Goal: Task Accomplishment & Management: Manage account settings

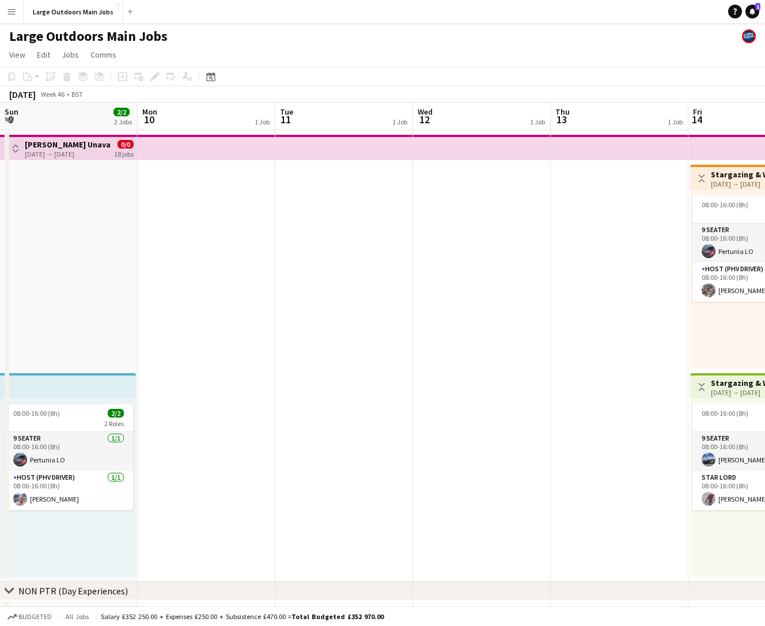
click at [209, 77] on icon "Date picker" at bounding box center [210, 76] width 9 height 9
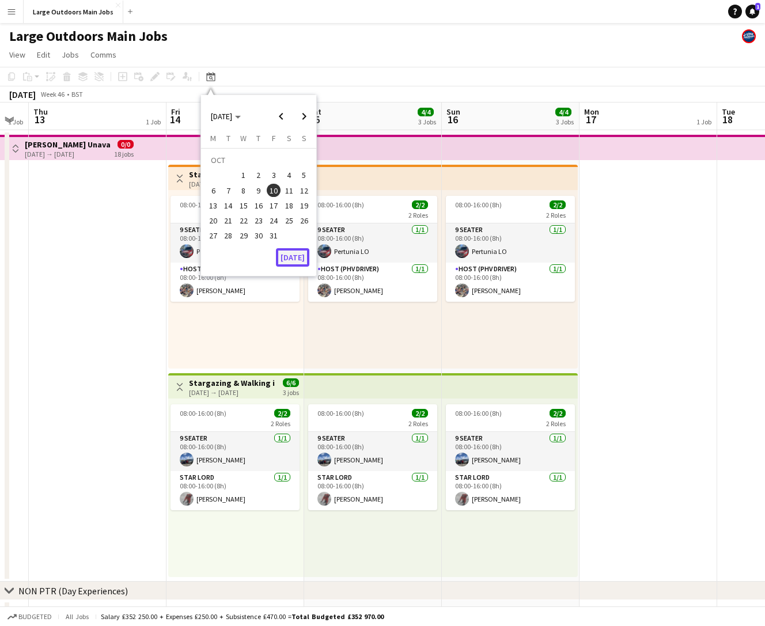
click at [292, 256] on button "[DATE]" at bounding box center [292, 257] width 33 height 18
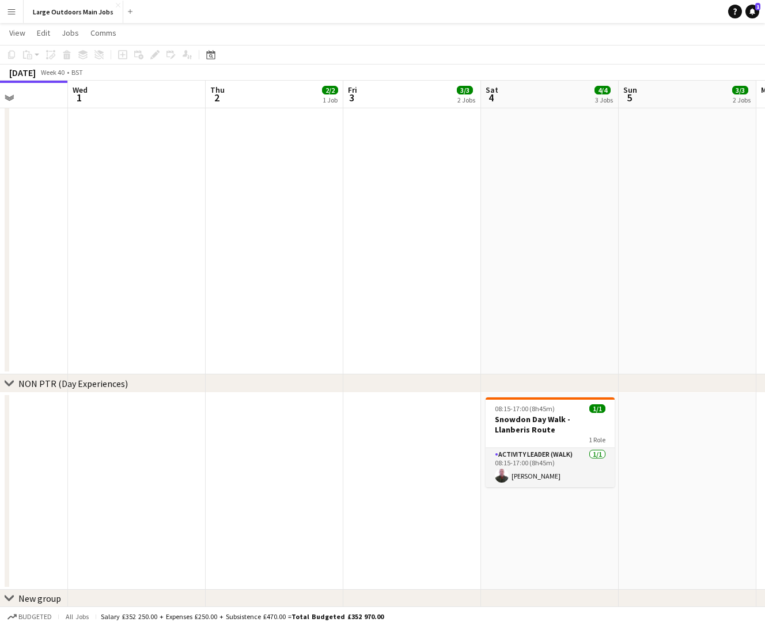
scroll to position [0, 489]
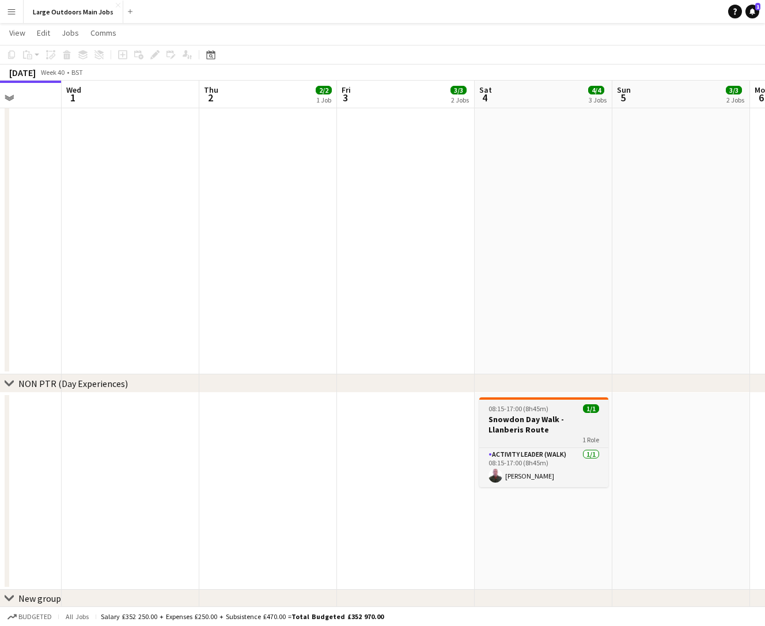
click at [537, 424] on h3 "Snowdon Day Walk - Llanberis Route" at bounding box center [543, 424] width 129 height 21
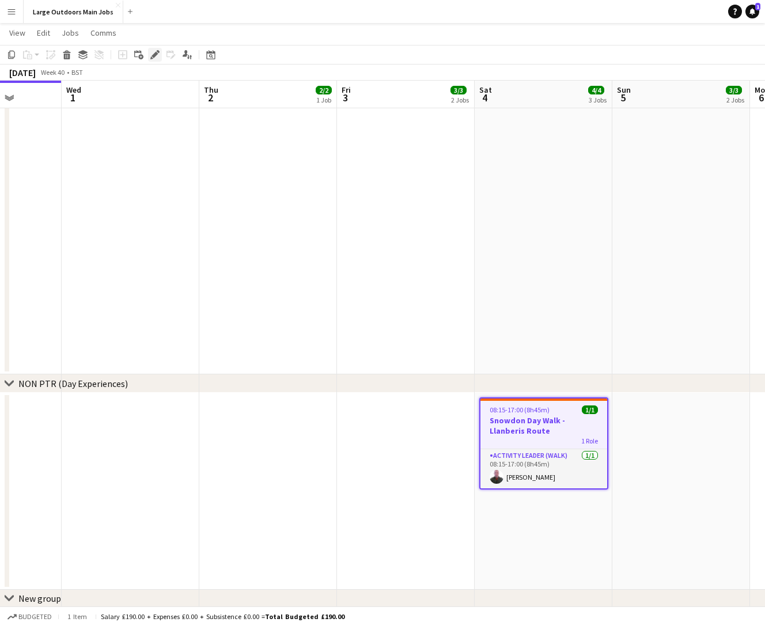
click at [154, 54] on icon at bounding box center [154, 55] width 6 height 6
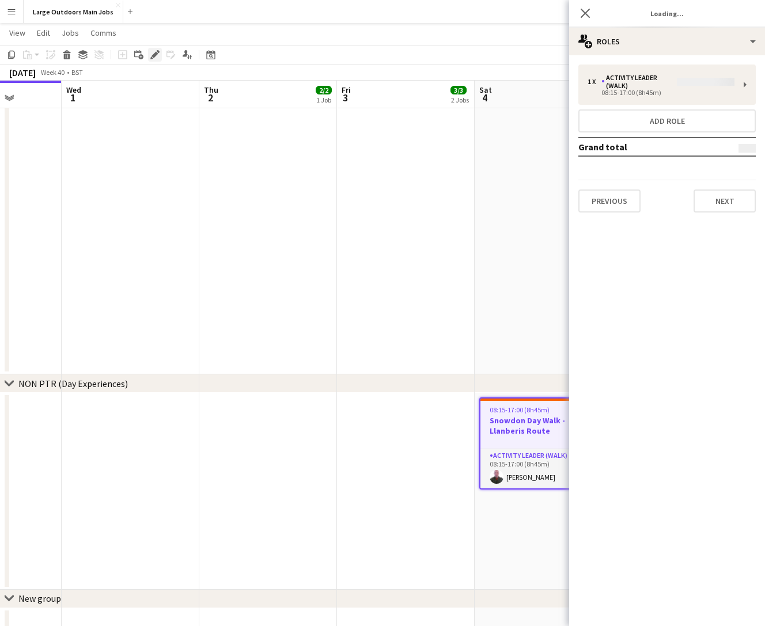
type input "**********"
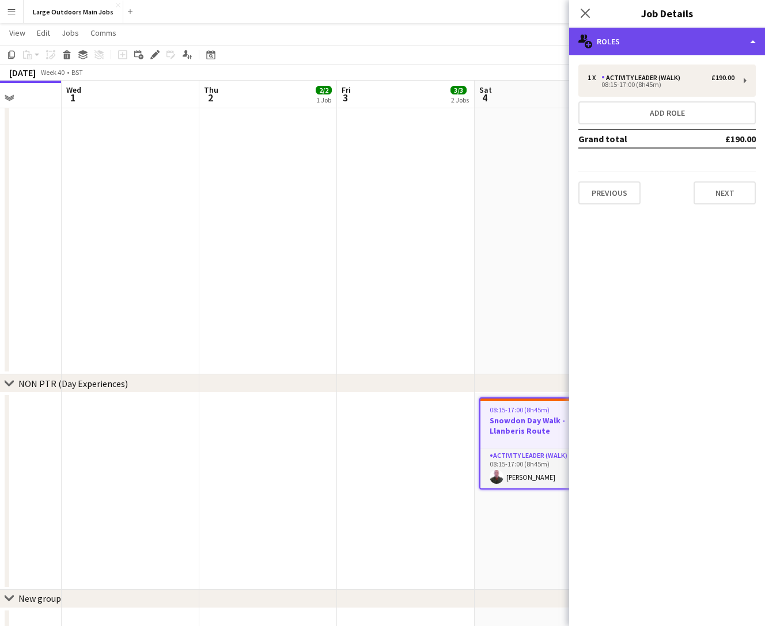
click at [675, 35] on div "multiple-users-add Roles" at bounding box center [667, 42] width 196 height 28
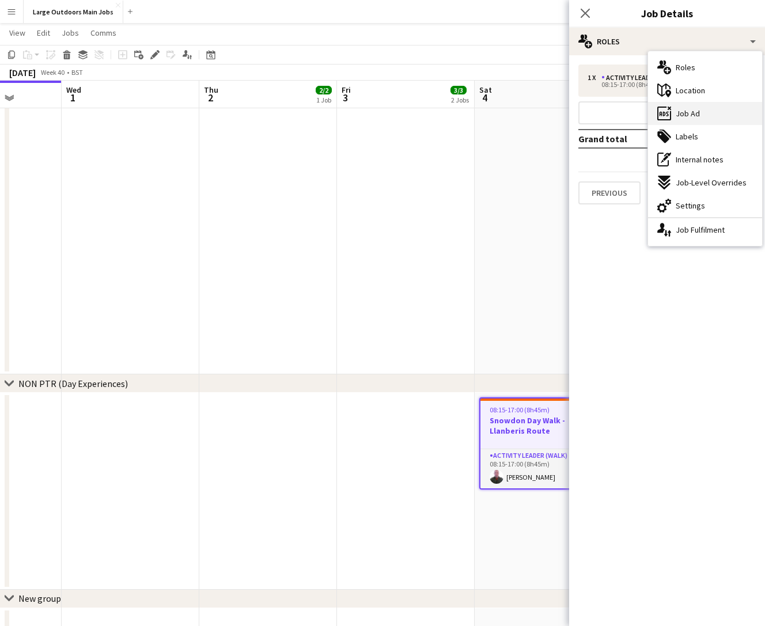
click at [688, 105] on div "ads-window Job Ad" at bounding box center [705, 113] width 114 height 23
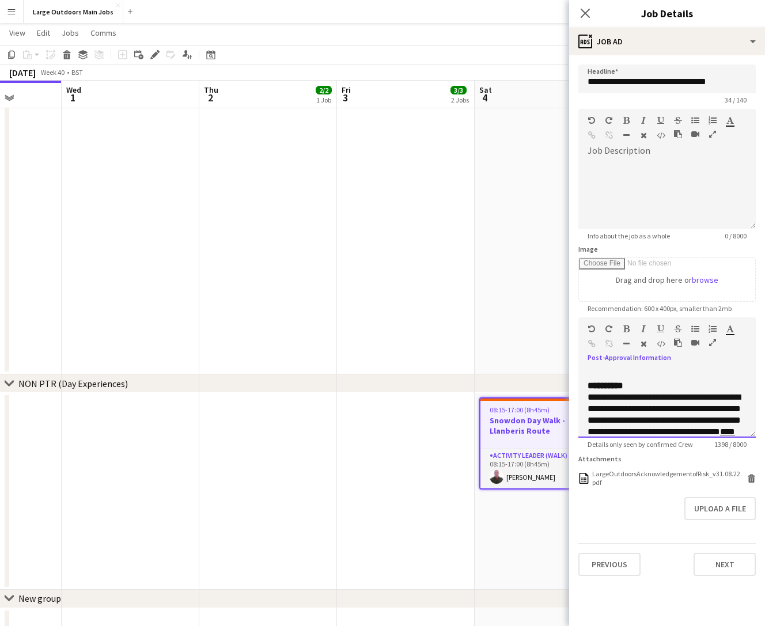
click at [608, 366] on div "**********" at bounding box center [666, 398] width 177 height 77
click at [617, 403] on div "**********" at bounding box center [666, 432] width 159 height 81
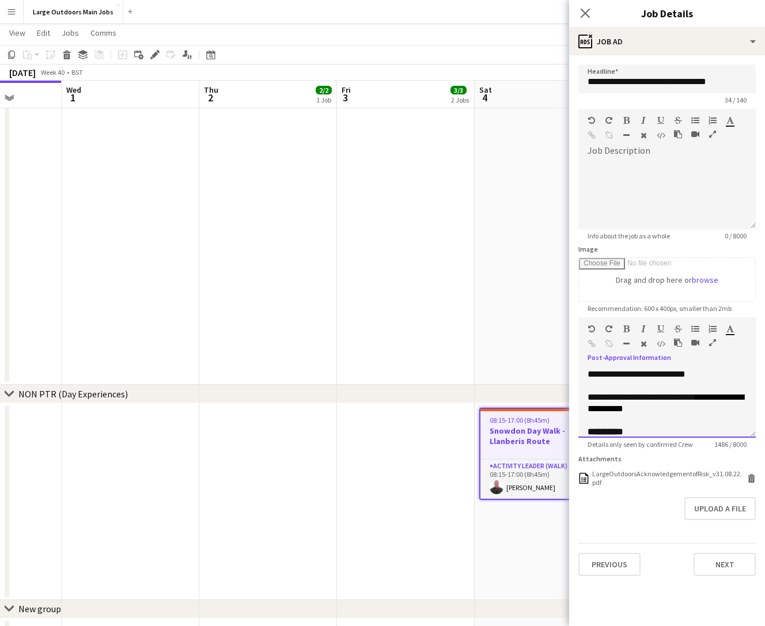
click at [727, 379] on div "**********" at bounding box center [666, 392] width 159 height 46
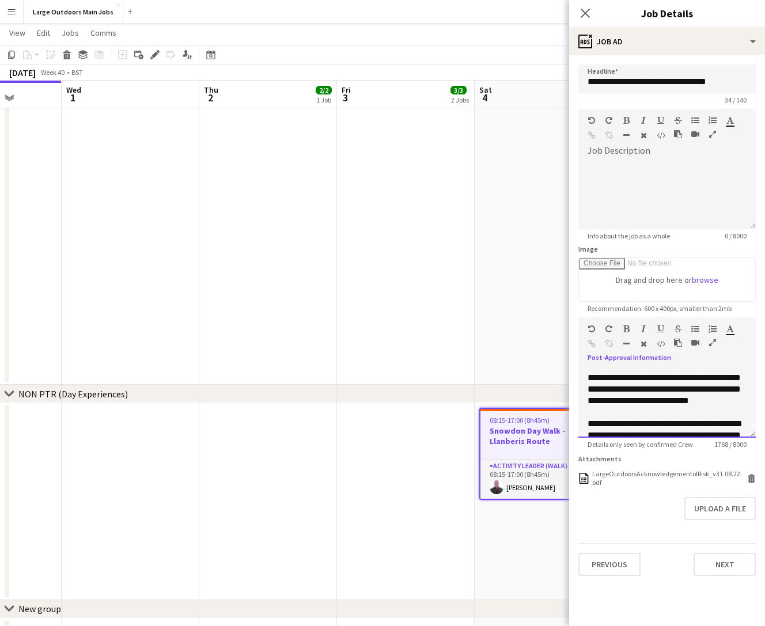
scroll to position [0, 0]
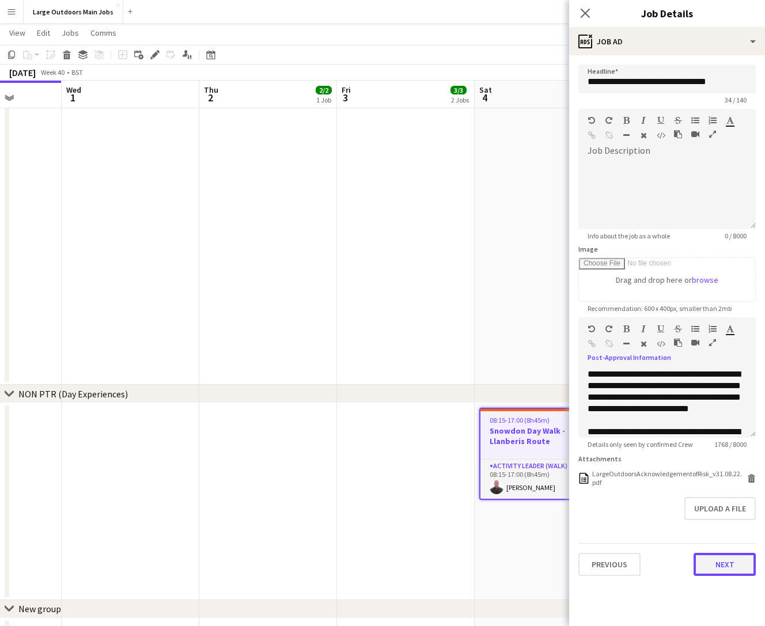
click at [729, 563] on button "Next" at bounding box center [724, 564] width 62 height 23
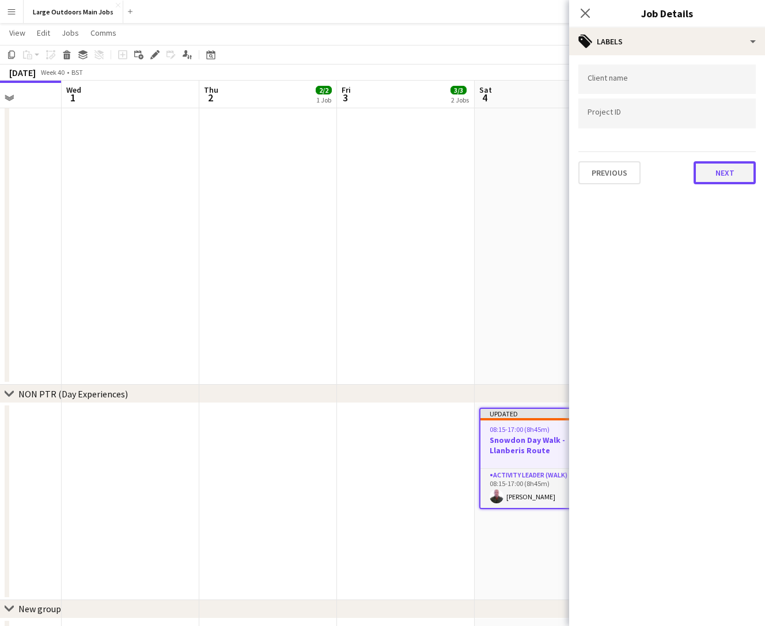
click at [720, 169] on button "Next" at bounding box center [724, 172] width 62 height 23
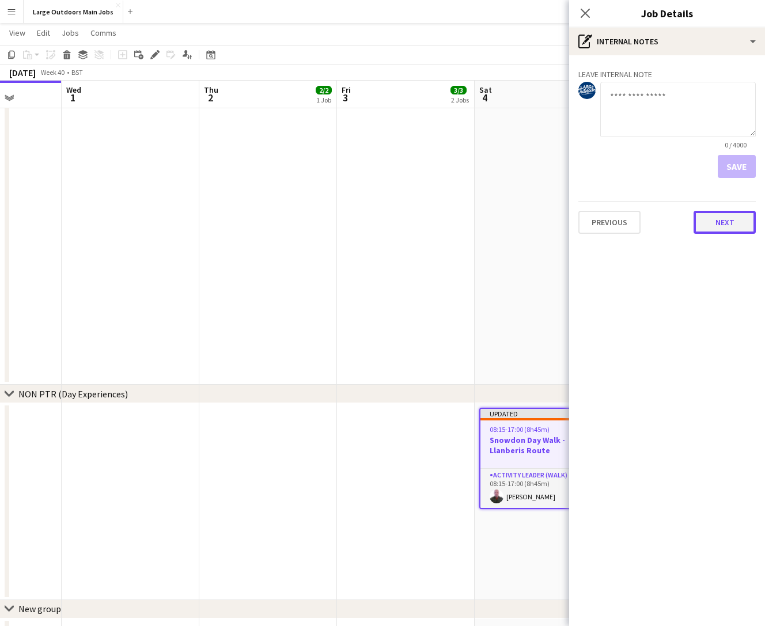
click at [723, 224] on button "Next" at bounding box center [724, 222] width 62 height 23
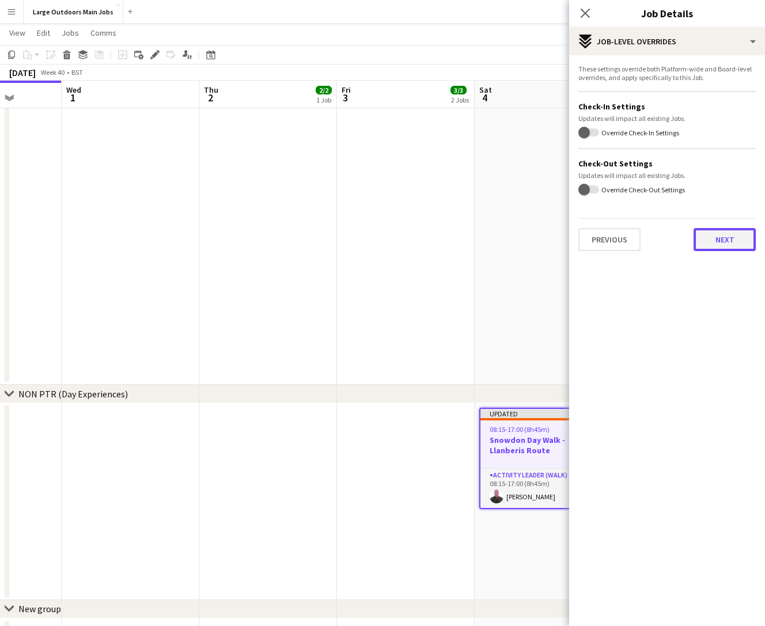
click at [724, 240] on button "Next" at bounding box center [724, 239] width 62 height 23
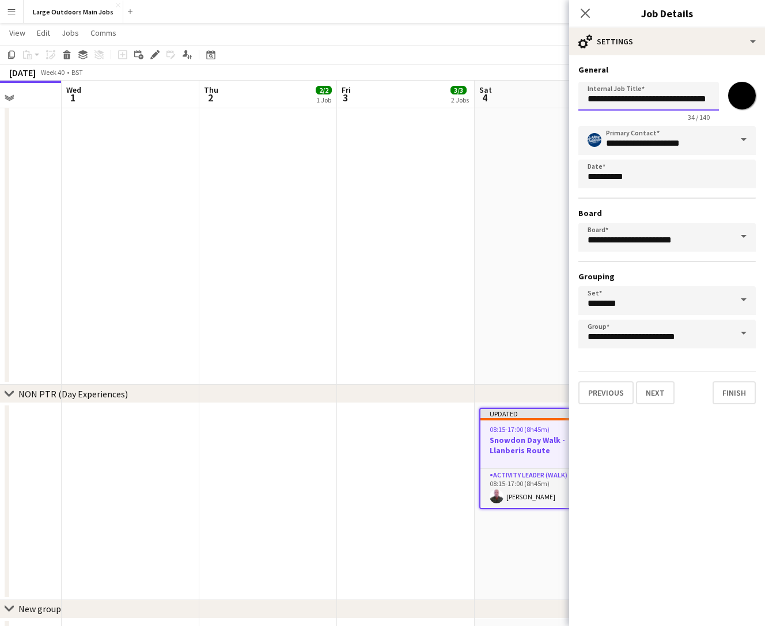
click at [628, 94] on input "**********" at bounding box center [648, 96] width 141 height 29
type input "**********"
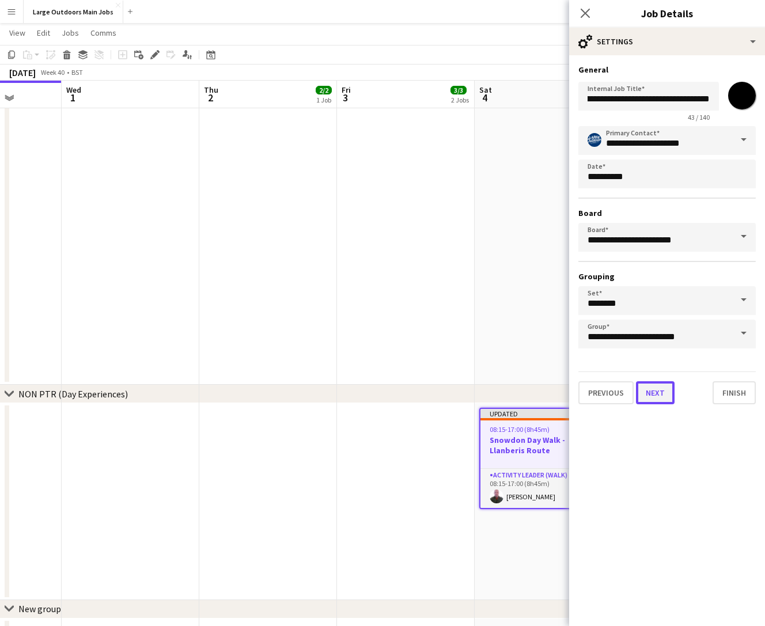
click at [664, 397] on button "Next" at bounding box center [655, 392] width 39 height 23
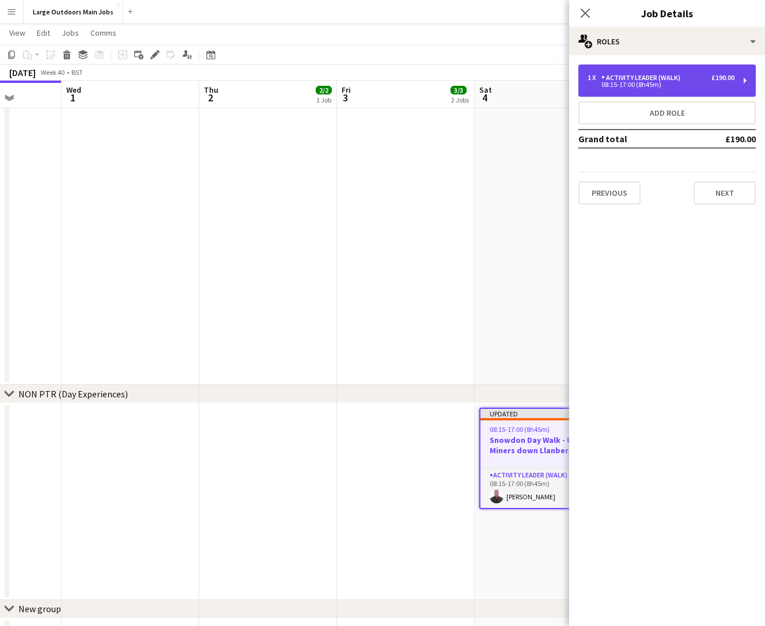
click at [713, 66] on div "1 x Activity Leader (Walk) £190.00 08:15-17:00 (8h45m)" at bounding box center [666, 80] width 177 height 32
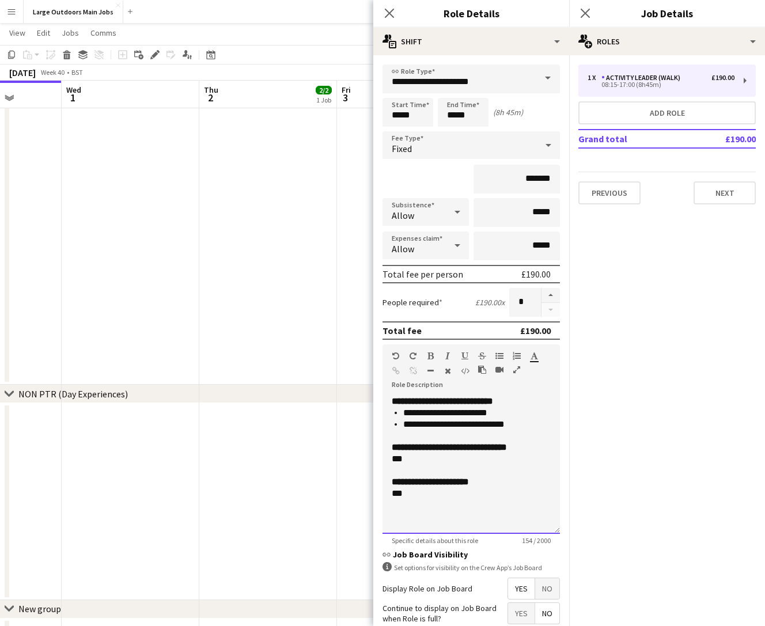
click at [416, 468] on div at bounding box center [471, 471] width 159 height 12
drag, startPoint x: 411, startPoint y: 460, endPoint x: 380, endPoint y: 460, distance: 31.1
click at [380, 460] on form "**********" at bounding box center [471, 393] width 196 height 659
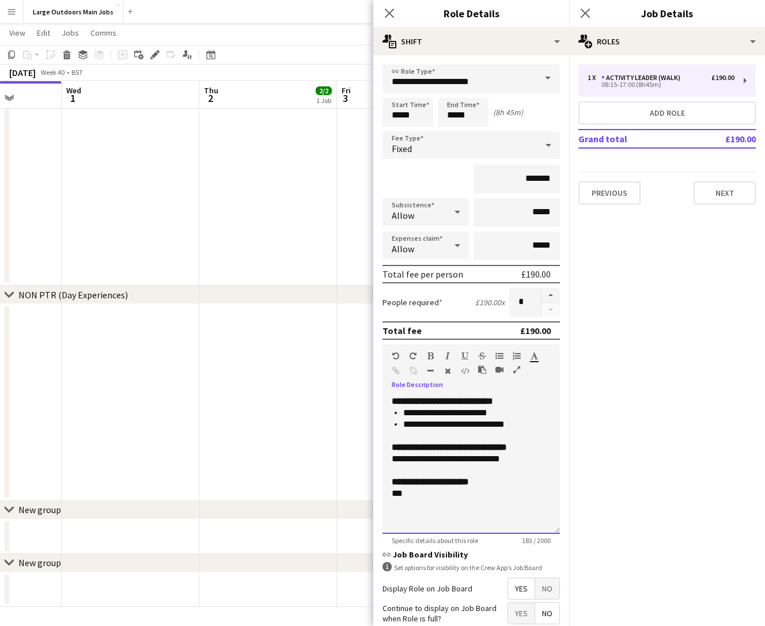
scroll to position [97, 0]
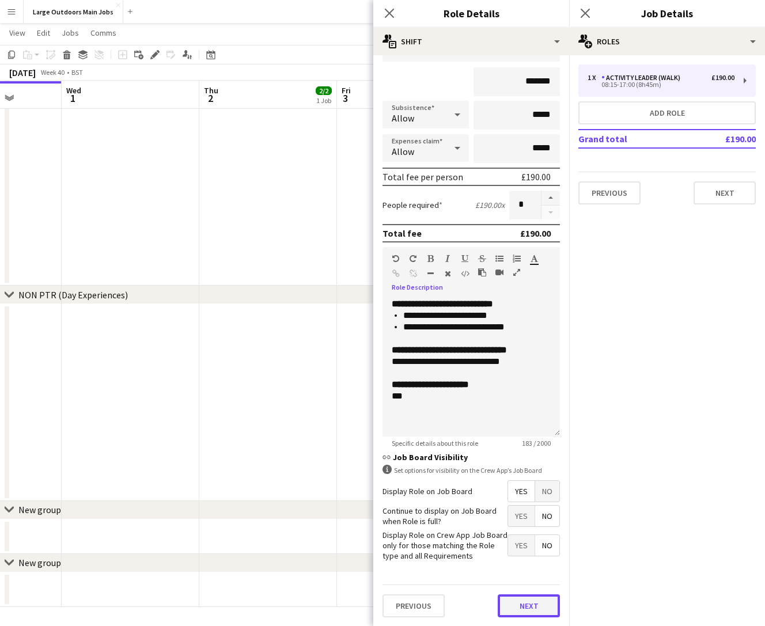
click at [521, 602] on button "Next" at bounding box center [529, 605] width 62 height 23
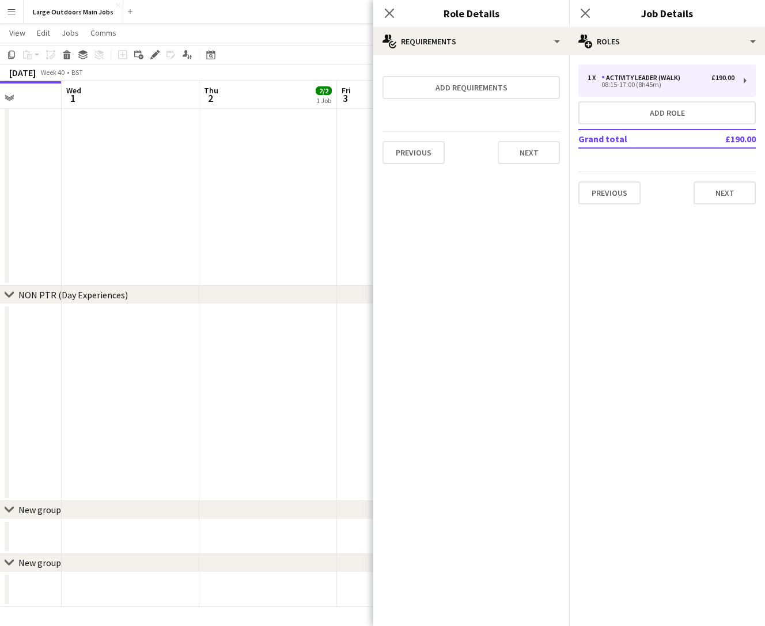
scroll to position [0, 0]
click at [728, 201] on button "Next" at bounding box center [724, 192] width 62 height 23
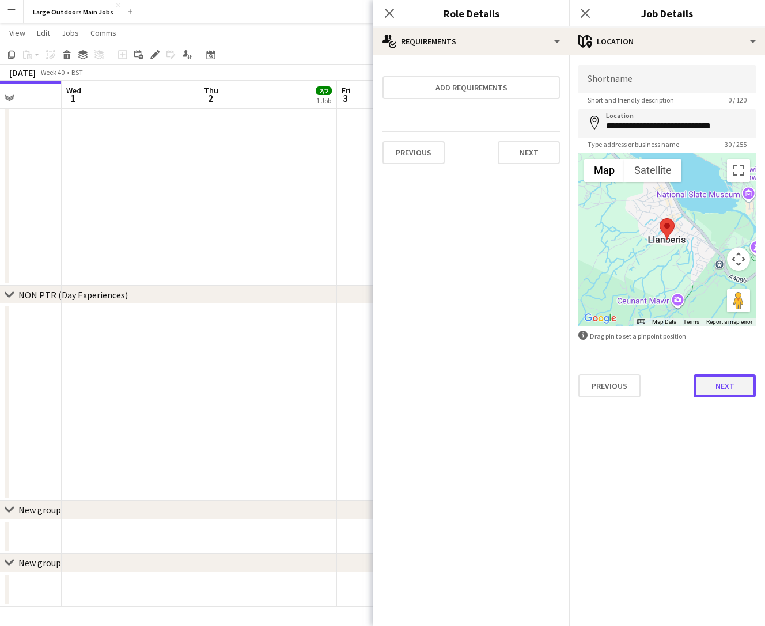
click at [734, 386] on button "Next" at bounding box center [724, 385] width 62 height 23
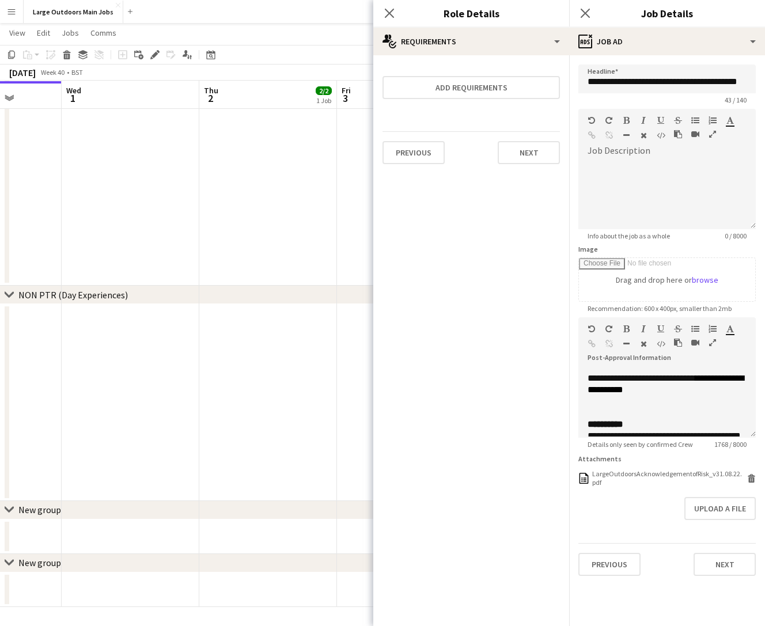
scroll to position [111, 0]
click at [699, 400] on div "**********" at bounding box center [666, 333] width 159 height 150
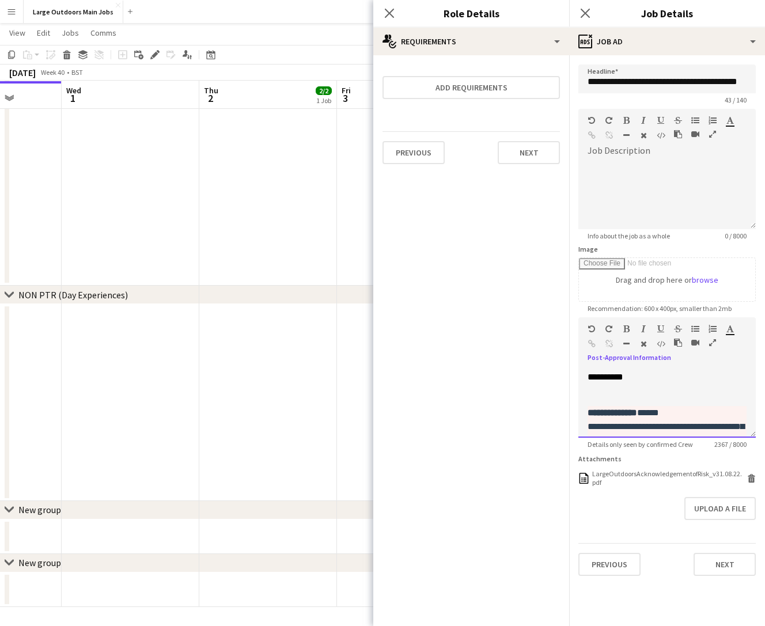
scroll to position [128, 0]
click at [662, 407] on p "**********" at bounding box center [666, 449] width 159 height 97
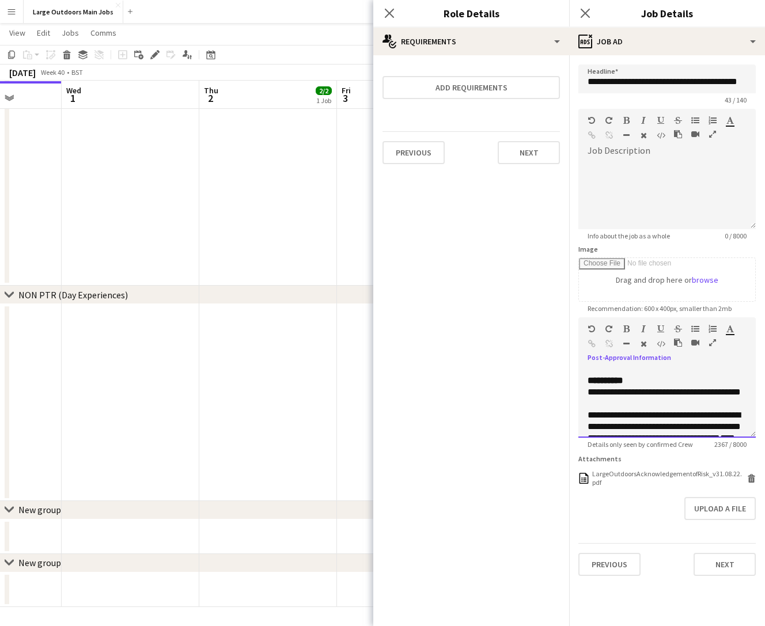
scroll to position [474, 0]
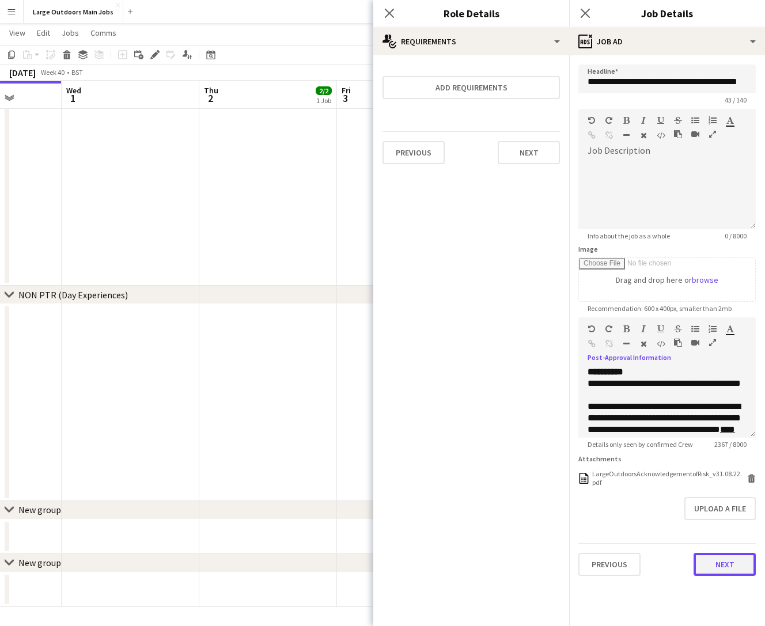
click at [722, 562] on button "Next" at bounding box center [724, 564] width 62 height 23
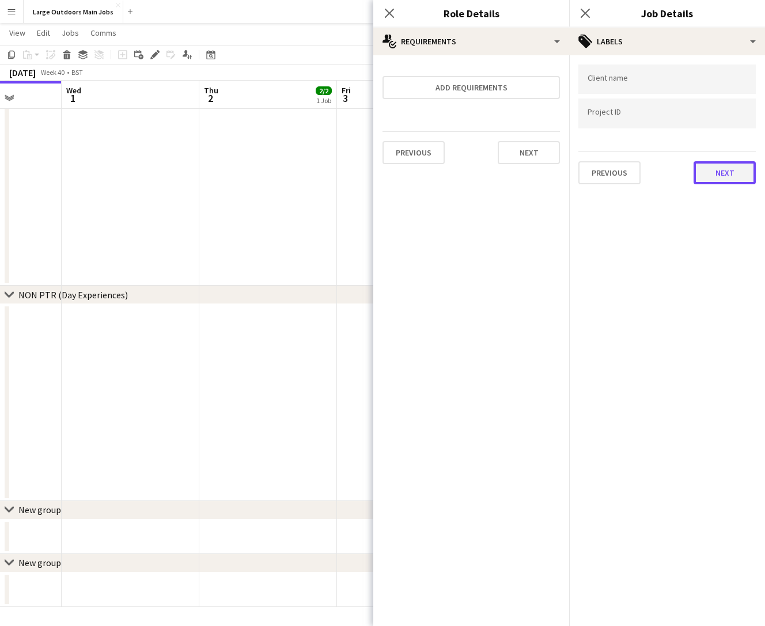
click at [727, 170] on button "Next" at bounding box center [724, 172] width 62 height 23
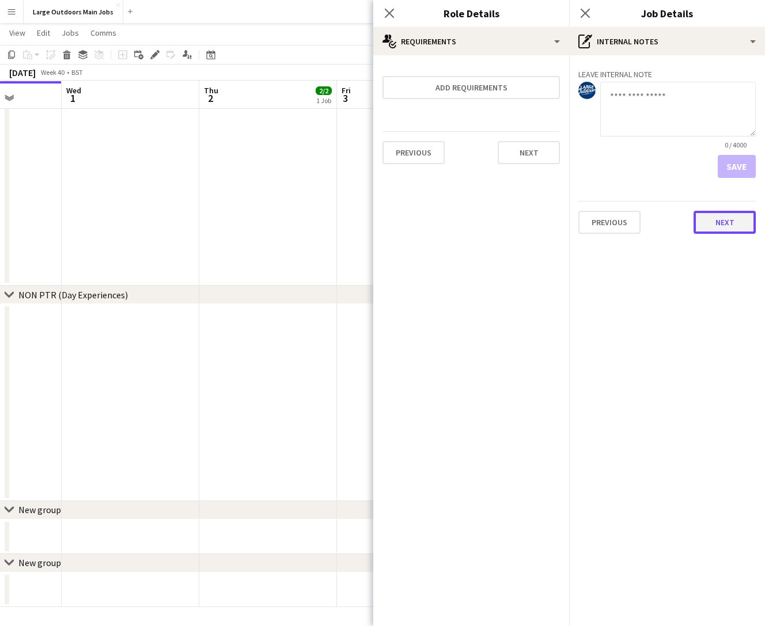
click at [720, 222] on button "Next" at bounding box center [724, 222] width 62 height 23
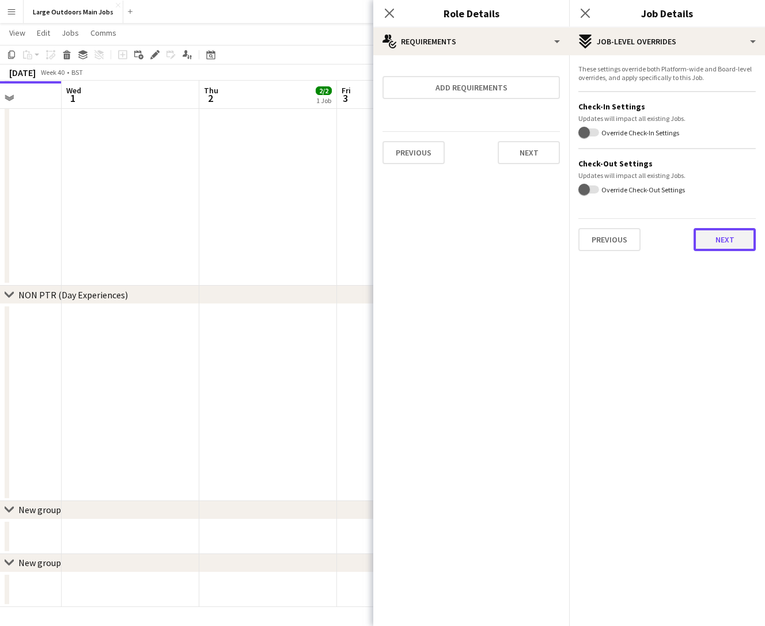
click at [730, 241] on button "Next" at bounding box center [724, 239] width 62 height 23
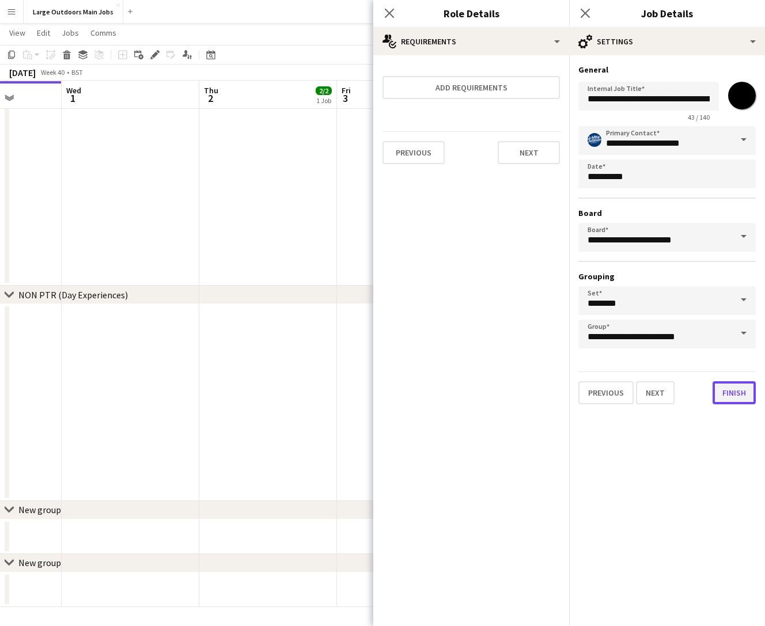
click at [730, 392] on button "Finish" at bounding box center [733, 392] width 43 height 23
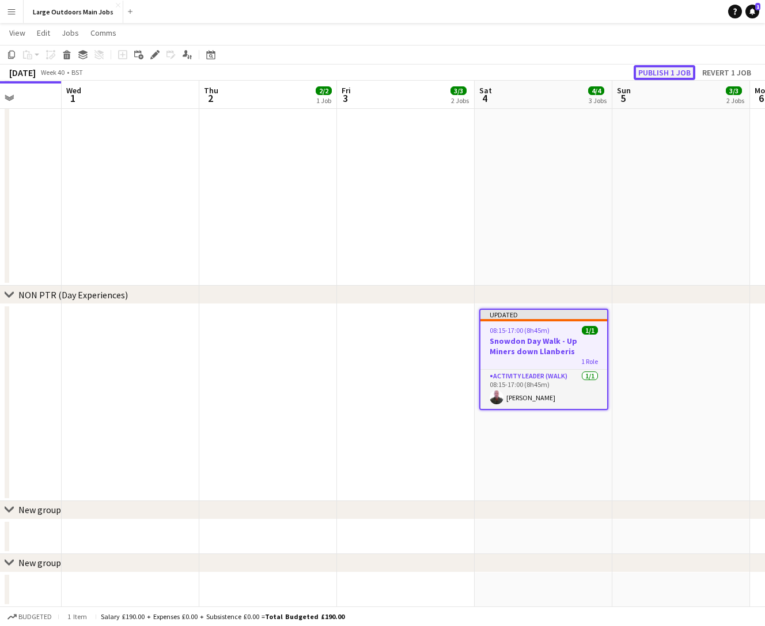
click at [669, 69] on button "Publish 1 job" at bounding box center [664, 72] width 62 height 15
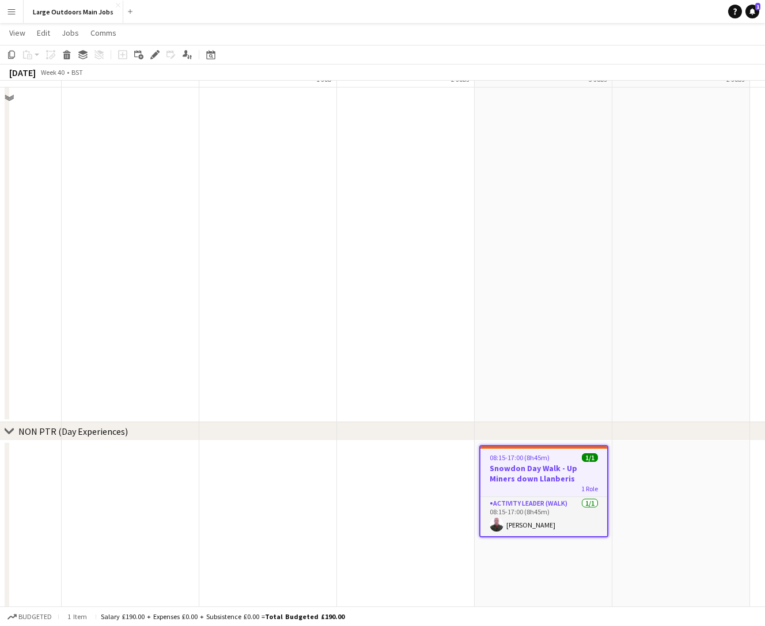
scroll to position [682, 0]
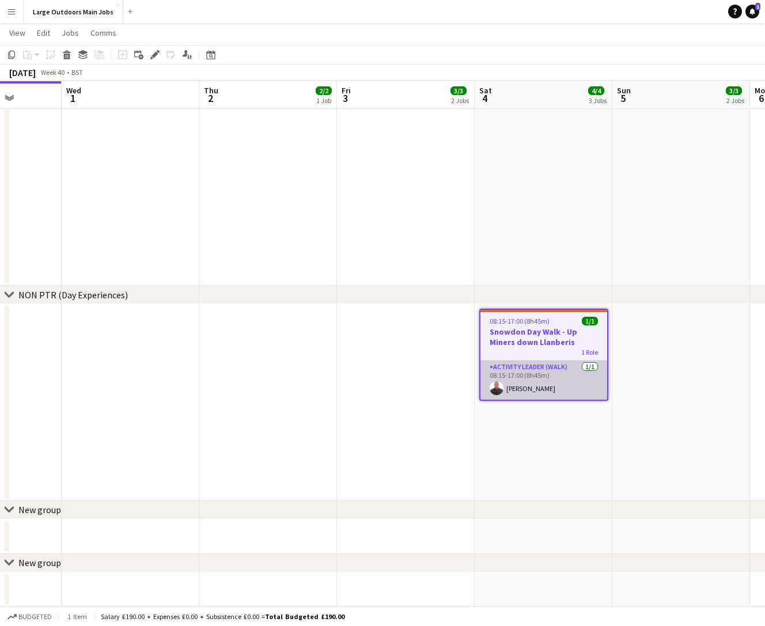
click at [514, 380] on app-card-role "Activity Leader (Walk) [DATE] 08:15-17:00 (8h45m) [PERSON_NAME]" at bounding box center [543, 379] width 127 height 39
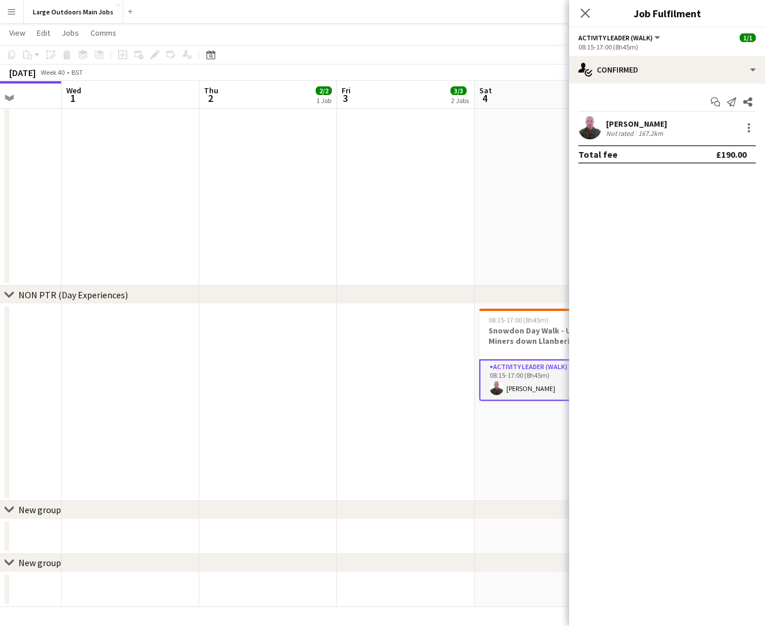
click at [644, 128] on div "[PERSON_NAME]" at bounding box center [636, 124] width 61 height 10
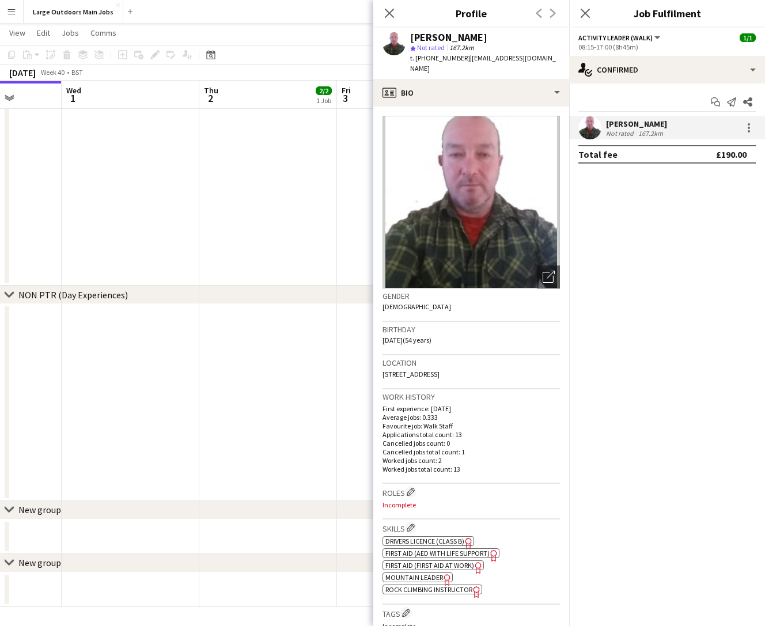
drag, startPoint x: 464, startPoint y: 59, endPoint x: 416, endPoint y: 63, distance: 48.0
click at [416, 63] on div "t. [PHONE_NUMBER] | [EMAIL_ADDRESS][DOMAIN_NAME]" at bounding box center [485, 63] width 150 height 21
copy span "[PHONE_NUMBER]"
click at [388, 14] on icon at bounding box center [389, 12] width 11 height 11
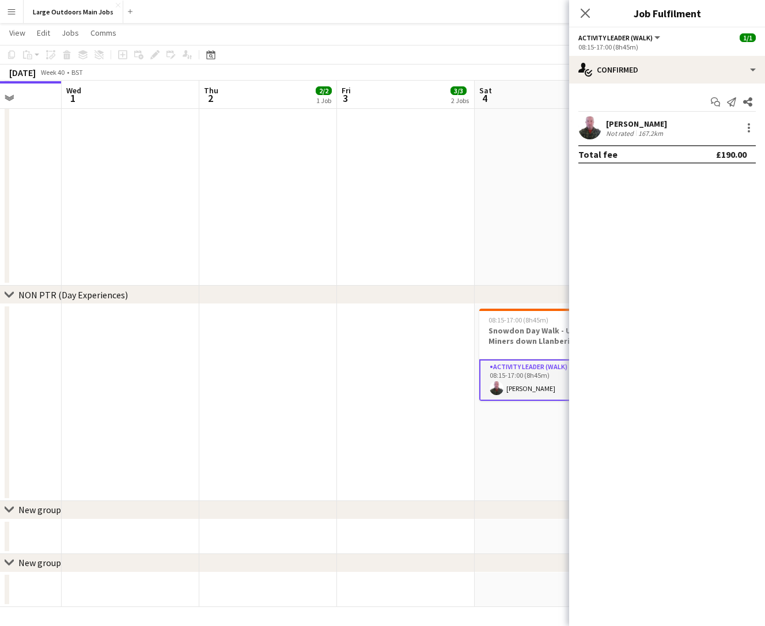
click at [595, 14] on div "Close pop-in" at bounding box center [585, 13] width 32 height 26
click at [586, 14] on icon at bounding box center [584, 12] width 11 height 11
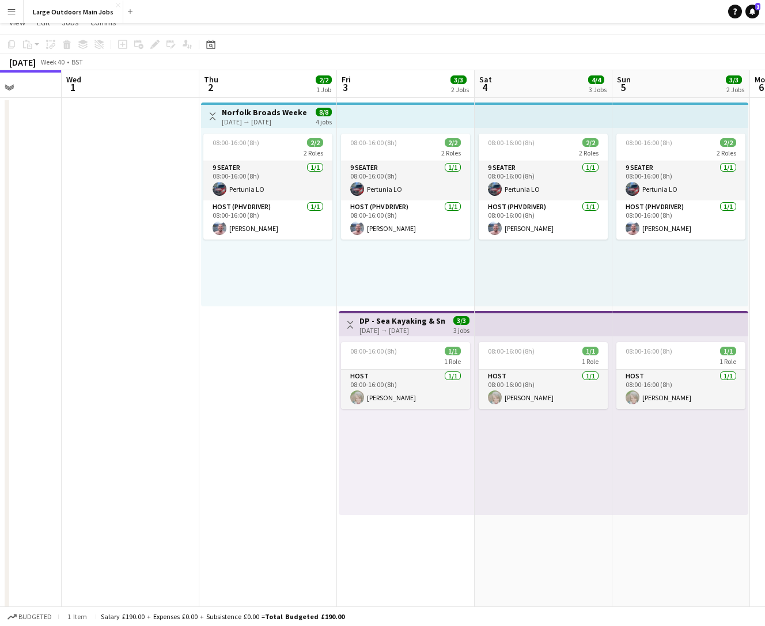
scroll to position [0, 0]
